Goal: Transaction & Acquisition: Book appointment/travel/reservation

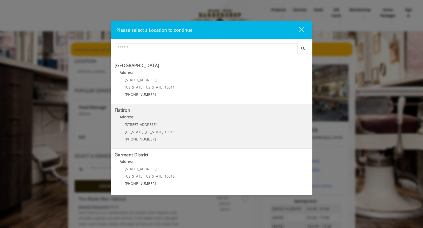
scroll to position [85, 0]
click at [146, 113] on "Flatiron Address: 10 E 23rd St New York , New York , 10010 (917) 475-1765" at bounding box center [212, 126] width 194 height 37
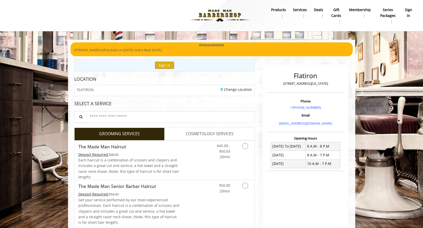
click at [409, 10] on b "sign in" at bounding box center [408, 12] width 8 height 11
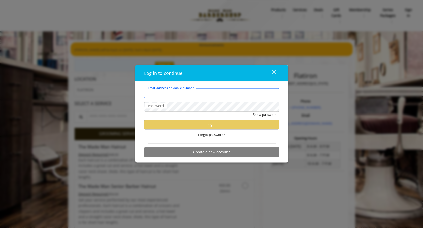
type input "**********"
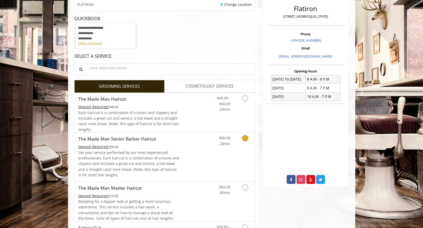
scroll to position [67, 0]
click at [244, 101] on link "Grooming services" at bounding box center [244, 101] width 13 height 19
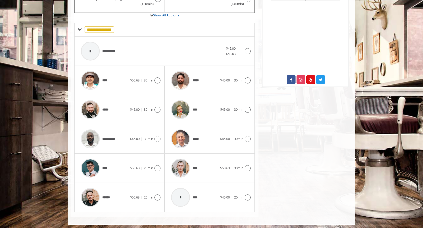
scroll to position [166, 0]
click at [157, 108] on icon at bounding box center [157, 110] width 6 height 6
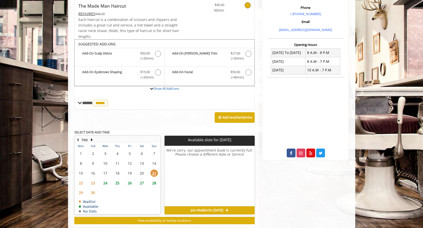
scroll to position [102, 0]
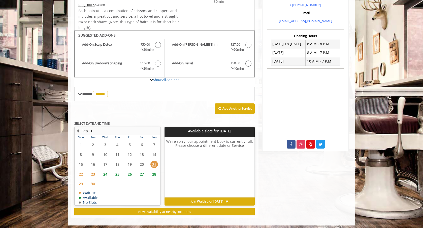
click at [105, 171] on span "24" at bounding box center [105, 173] width 8 height 7
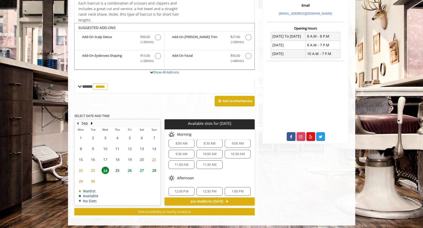
scroll to position [2, 0]
click at [207, 143] on span "8:30 AM" at bounding box center [209, 145] width 12 height 4
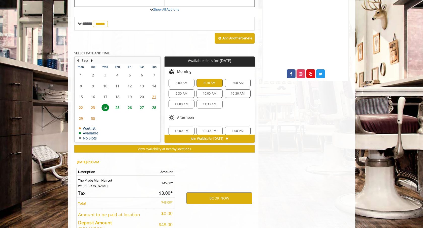
scroll to position [199, 0]
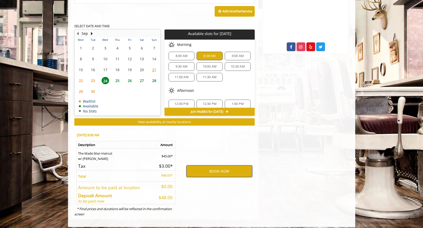
click at [211, 165] on button "BOOK NOW" at bounding box center [219, 171] width 66 height 12
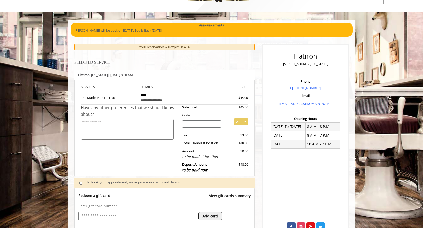
scroll to position [49, 0]
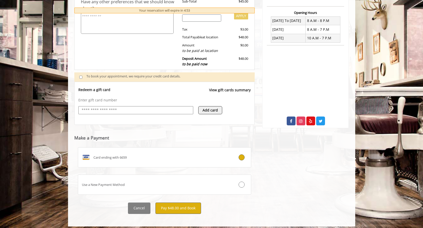
click at [174, 205] on button "Pay $48.00 and Book" at bounding box center [178, 207] width 46 height 11
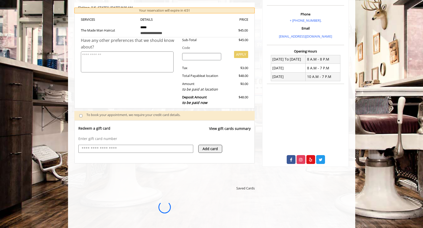
scroll to position [0, 0]
